Goal: Task Accomplishment & Management: Use online tool/utility

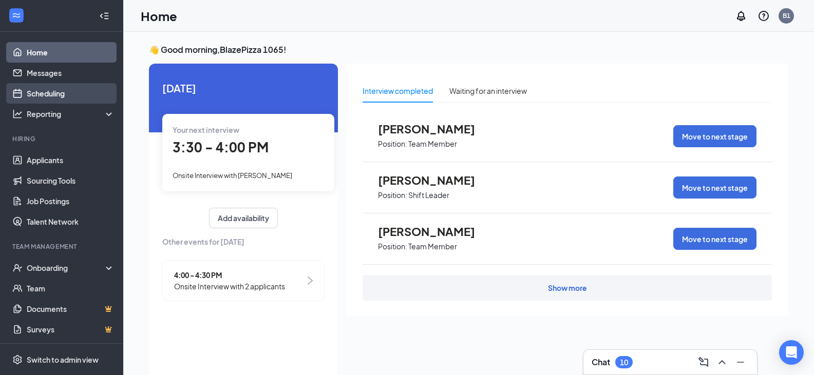
click at [42, 97] on link "Scheduling" at bounding box center [71, 93] width 88 height 21
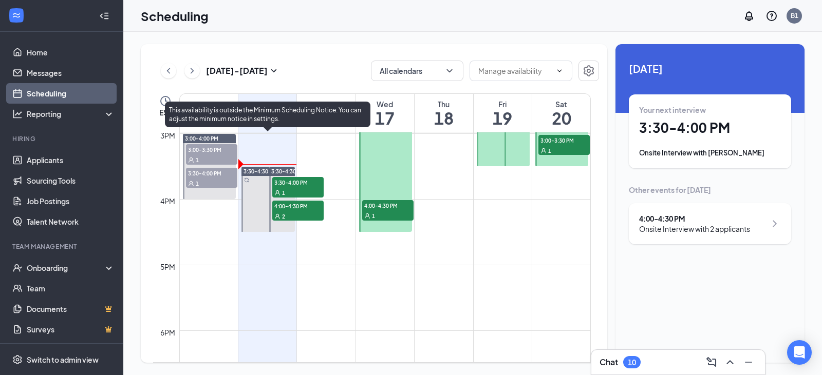
scroll to position [967, 0]
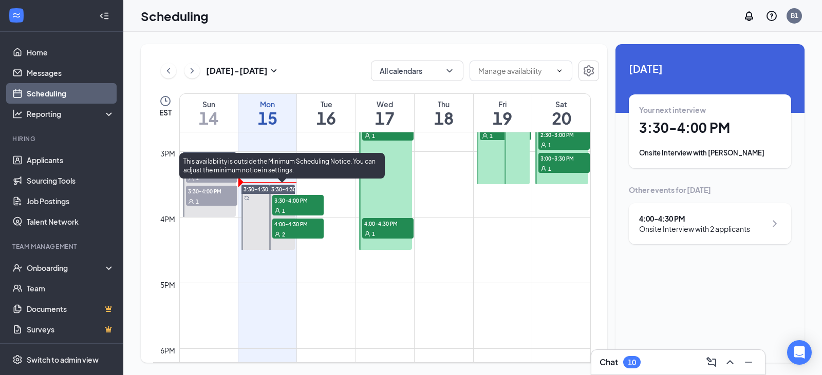
click at [305, 202] on span "3:30-4:00 PM" at bounding box center [297, 200] width 51 height 10
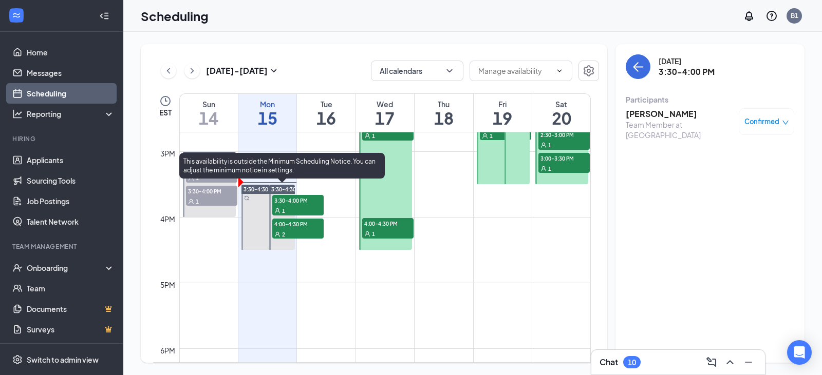
click at [299, 228] on span "4:00-4:30 PM" at bounding box center [297, 224] width 51 height 10
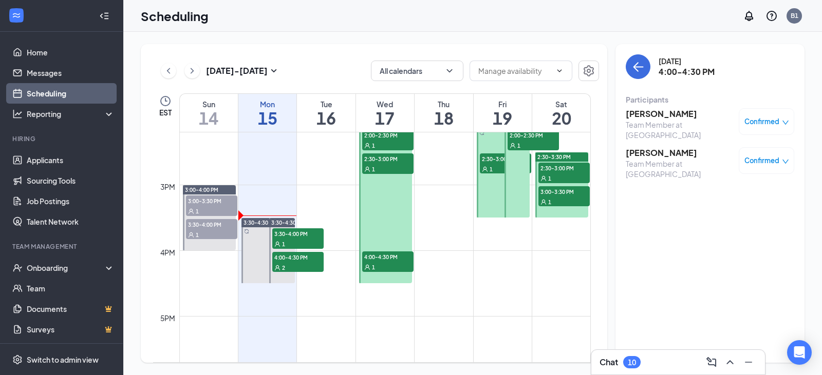
scroll to position [916, 0]
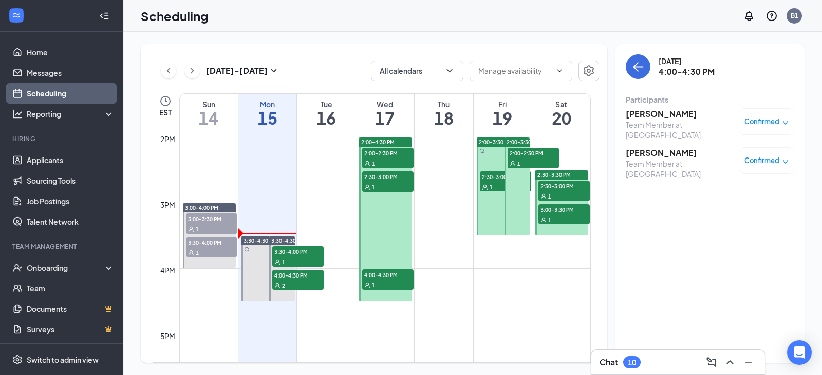
click at [389, 178] on span "2:30-3:00 PM" at bounding box center [387, 177] width 51 height 10
click at [389, 157] on span "2:00-2:30 PM" at bounding box center [387, 153] width 51 height 10
click at [378, 278] on span "4:00-4:30 PM" at bounding box center [387, 275] width 51 height 10
click at [537, 154] on span "2:00-2:30 PM" at bounding box center [532, 153] width 51 height 10
click at [484, 182] on div "1" at bounding box center [505, 187] width 51 height 10
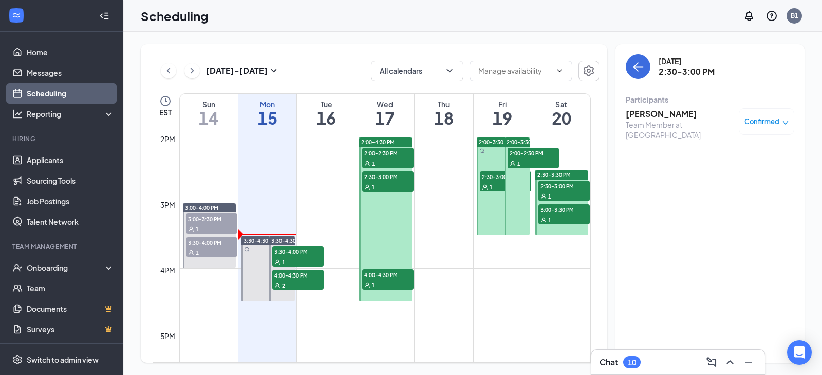
click at [556, 191] on span "2:30-3:00 PM" at bounding box center [563, 186] width 51 height 10
click at [559, 215] on div "1" at bounding box center [563, 220] width 51 height 10
click at [54, 160] on link "Applicants" at bounding box center [71, 160] width 88 height 21
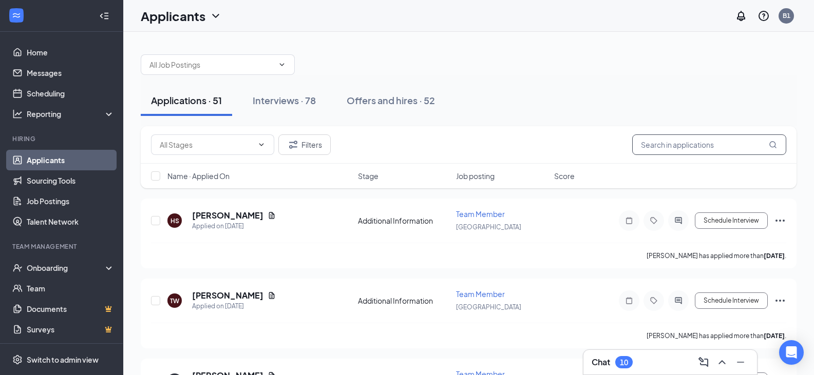
click at [673, 147] on input "text" at bounding box center [709, 145] width 154 height 21
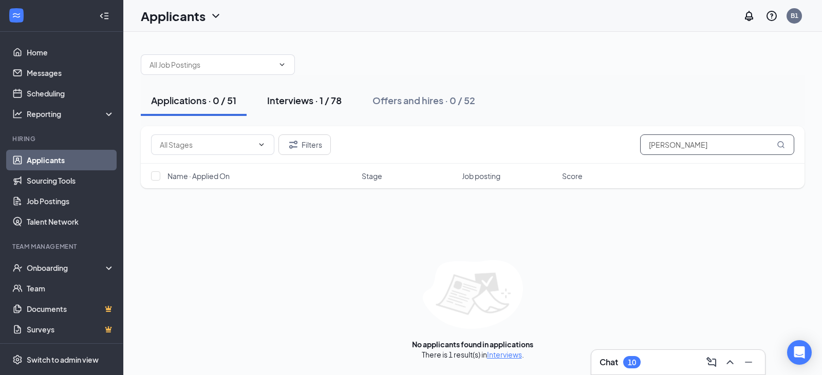
type input "[PERSON_NAME]"
click at [301, 98] on div "Interviews · 1 / 78" at bounding box center [304, 100] width 74 height 13
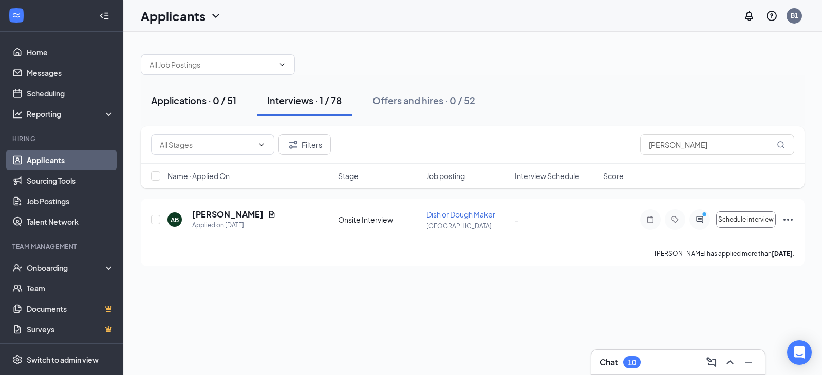
click at [202, 99] on div "Applications · 0 / 51" at bounding box center [193, 100] width 85 height 13
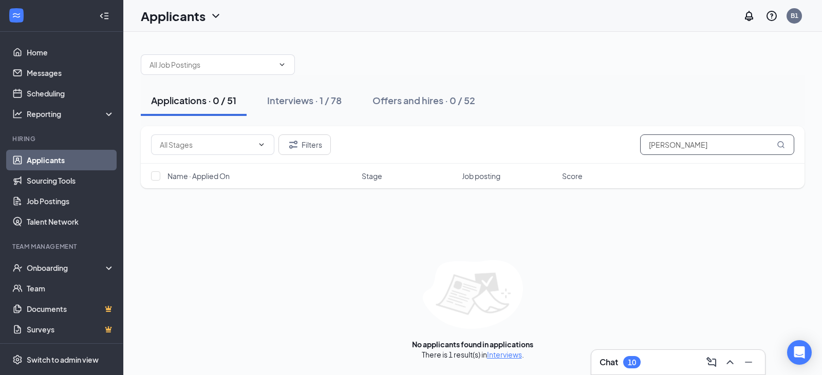
drag, startPoint x: 680, startPoint y: 143, endPoint x: 497, endPoint y: 153, distance: 183.0
click at [497, 153] on div "Filters [PERSON_NAME]" at bounding box center [472, 145] width 643 height 21
